Goal: Task Accomplishment & Management: Use online tool/utility

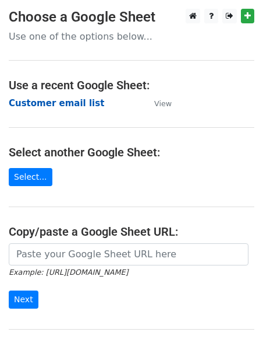
click at [72, 106] on strong "Customer email list" at bounding box center [57, 103] width 96 height 10
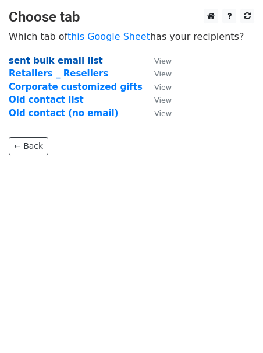
click at [86, 59] on strong "sent bulk email list" at bounding box center [56, 60] width 94 height 10
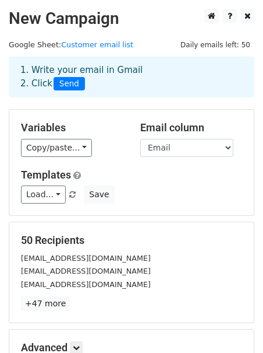
click at [154, 47] on main "New Campaign Daily emails left: 50 Google Sheet: Customer email list 1. Write y…" at bounding box center [131, 207] width 263 height 397
click at [97, 45] on link "Customer email list" at bounding box center [97, 44] width 72 height 9
click at [128, 111] on div "Variables Copy/paste... {{Recipient Name}} {{Email}} Email column Recipient Nam…" at bounding box center [131, 162] width 245 height 105
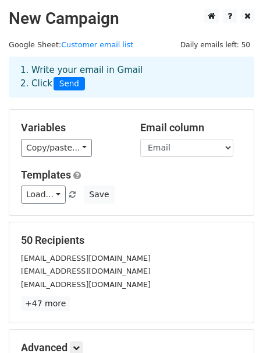
click at [130, 29] on main "New Campaign Daily emails left: 50 Google Sheet: Customer email list 1. Write y…" at bounding box center [131, 207] width 263 height 397
click at [131, 26] on h2 "New Campaign" at bounding box center [132, 19] width 246 height 20
click at [46, 309] on link "+47 more" at bounding box center [45, 303] width 49 height 15
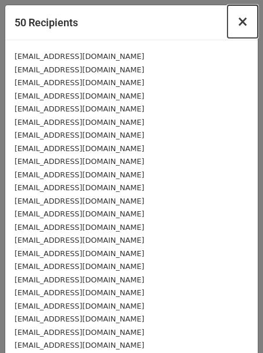
click at [241, 32] on button "×" at bounding box center [243, 21] width 30 height 33
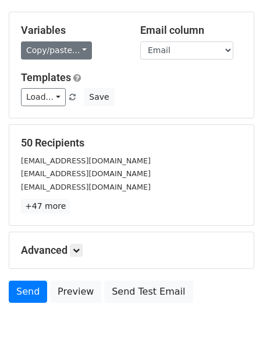
scroll to position [146, 0]
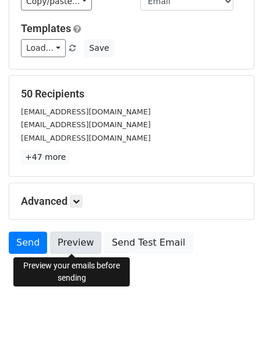
click at [80, 244] on link "Preview" at bounding box center [75, 242] width 51 height 22
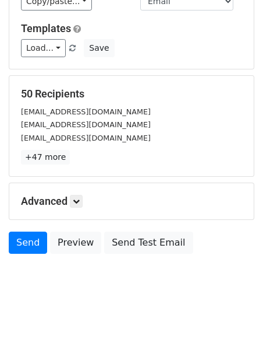
scroll to position [0, 0]
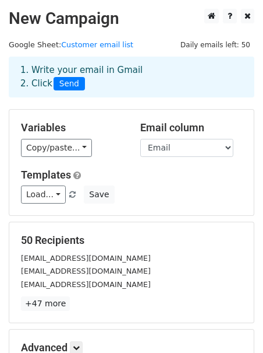
click at [115, 227] on div "50 Recipients [EMAIL_ADDRESS][DOMAIN_NAME] [EMAIL_ADDRESS][DOMAIN_NAME] [EMAIL_…" at bounding box center [131, 272] width 245 height 100
drag, startPoint x: 115, startPoint y: 226, endPoint x: 107, endPoint y: 226, distance: 8.7
click at [107, 226] on div "50 Recipients [EMAIL_ADDRESS][DOMAIN_NAME] [EMAIL_ADDRESS][DOMAIN_NAME] [EMAIL_…" at bounding box center [131, 272] width 245 height 100
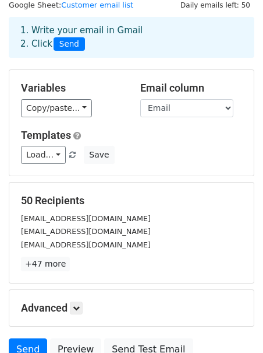
scroll to position [146, 0]
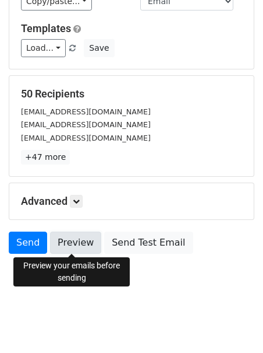
click at [77, 237] on link "Preview" at bounding box center [75, 242] width 51 height 22
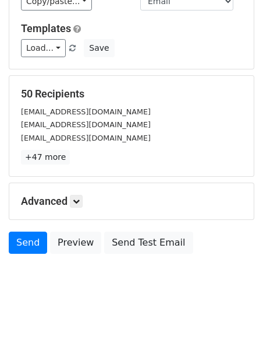
click at [206, 267] on body "New Campaign Daily emails left: 50 Google Sheet: Customer email list 1. Write y…" at bounding box center [131, 83] width 263 height 443
click at [48, 288] on body "New Campaign Daily emails left: 50 Google Sheet: Customer email list 1. Write y…" at bounding box center [131, 83] width 263 height 443
click at [50, 290] on body "New Campaign Daily emails left: 50 Google Sheet: Customer email list 1. Write y…" at bounding box center [131, 83] width 263 height 443
click at [51, 304] on body "New Campaign Daily emails left: 50 Google Sheet: Customer email list 1. Write y…" at bounding box center [131, 83] width 263 height 443
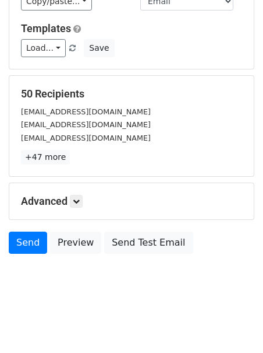
drag, startPoint x: 51, startPoint y: 304, endPoint x: 41, endPoint y: 343, distance: 40.8
click at [41, 343] on html "New Campaign Daily emails left: 50 Google Sheet: Customer email list 1. Write y…" at bounding box center [131, 103] width 263 height 499
click at [41, 344] on html "New Campaign Daily emails left: 50 Google Sheet: Customer email list 1. Write y…" at bounding box center [131, 103] width 263 height 499
click at [75, 297] on body "New Campaign Daily emails left: 50 Google Sheet: Customer email list 1. Write y…" at bounding box center [131, 83] width 263 height 443
click at [73, 300] on body "New Campaign Daily emails left: 50 Google Sheet: Customer email list 1. Write y…" at bounding box center [131, 83] width 263 height 443
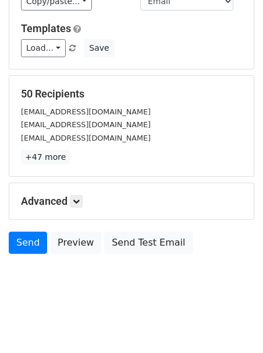
click at [75, 301] on body "New Campaign Daily emails left: 50 Google Sheet: Customer email list 1. Write y…" at bounding box center [131, 83] width 263 height 443
click at [60, 270] on body "New Campaign Daily emails left: 50 Google Sheet: Customer email list 1. Write y…" at bounding box center [131, 83] width 263 height 443
click at [27, 248] on link "Send" at bounding box center [28, 242] width 38 height 22
